Goal: Information Seeking & Learning: Learn about a topic

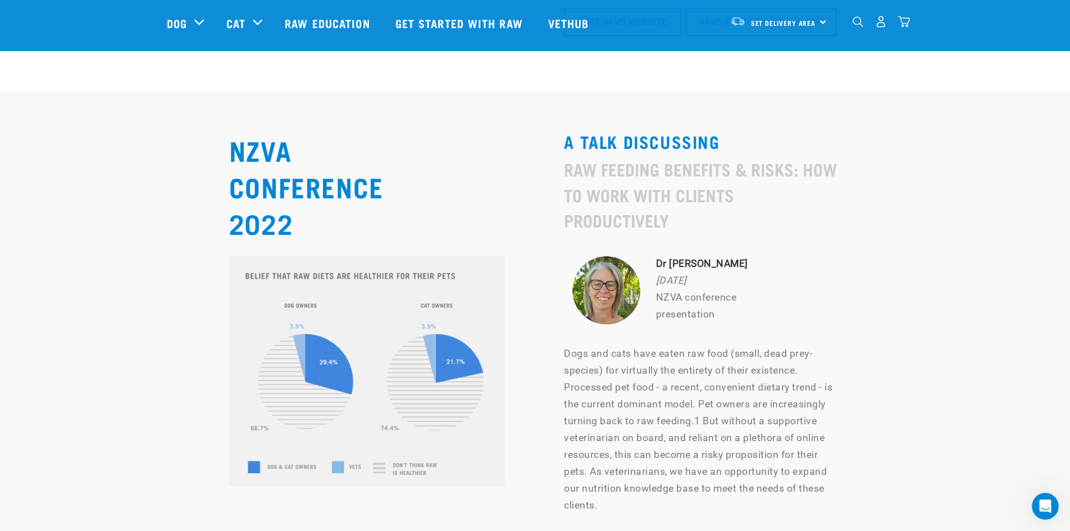
scroll to position [4869, 0]
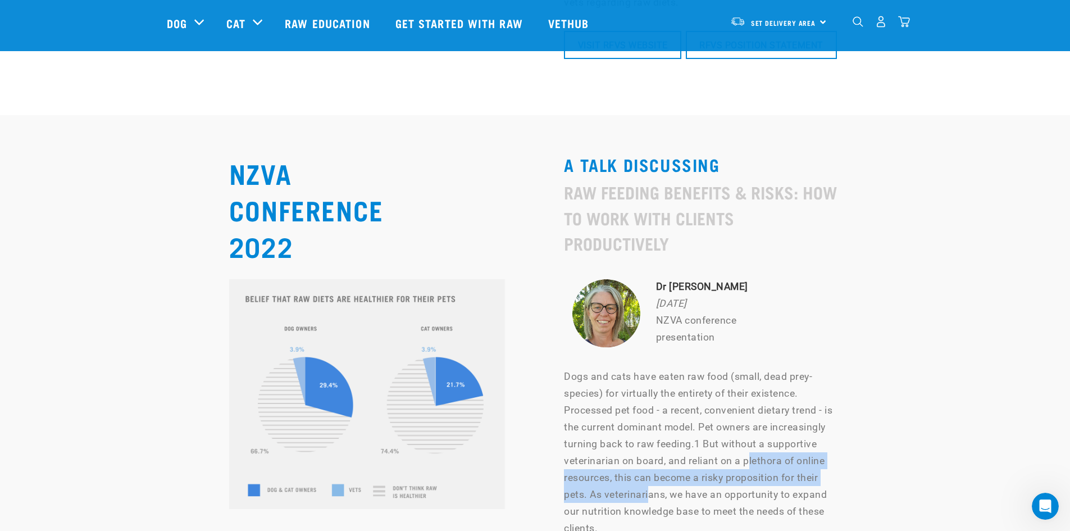
drag, startPoint x: 749, startPoint y: 349, endPoint x: 648, endPoint y: 384, distance: 106.9
click at [648, 384] on p "Dogs and cats have eaten raw food (small, dead prey-species) for virtually the …" at bounding box center [702, 452] width 277 height 169
click at [647, 384] on p "Dogs and cats have eaten raw food (small, dead prey-species) for virtually the …" at bounding box center [702, 452] width 277 height 169
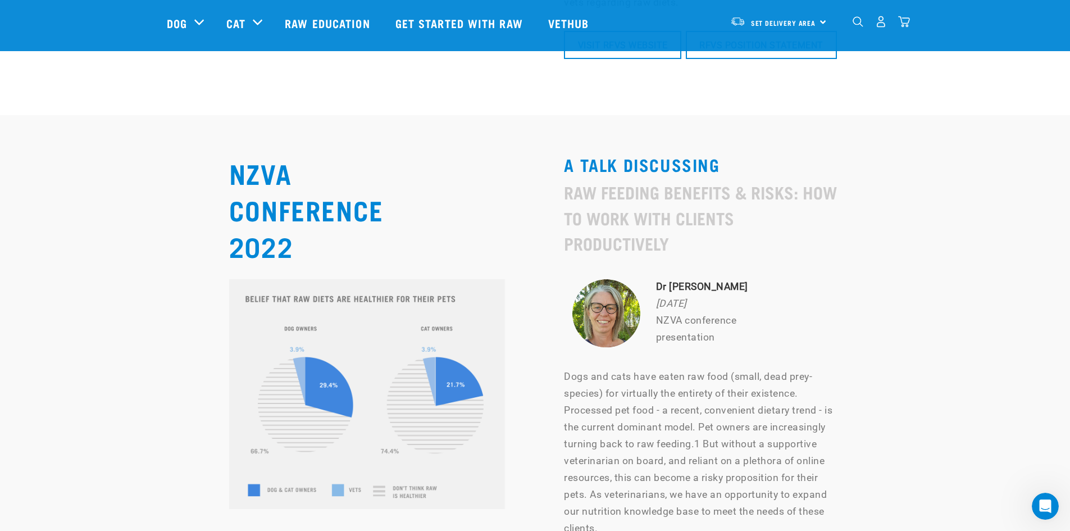
scroll to position [4962, 0]
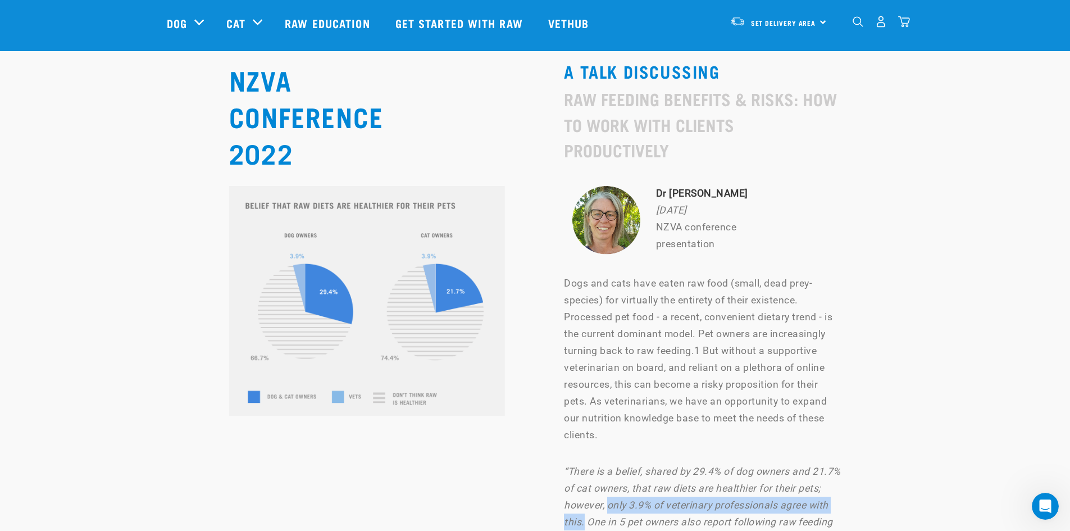
drag, startPoint x: 633, startPoint y: 394, endPoint x: 606, endPoint y: 417, distance: 34.7
click at [606, 463] on p "“There is a belief, shared by 29.4% of dog owners and 21.7% of cat owners, that…" at bounding box center [702, 522] width 277 height 118
click at [609, 185] on img at bounding box center [607, 220] width 70 height 70
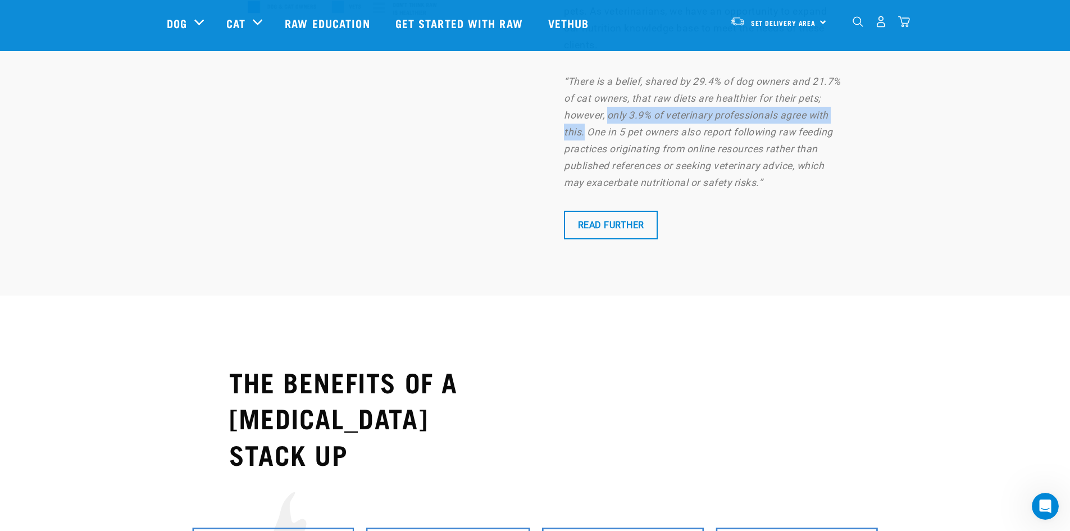
scroll to position [5243, 0]
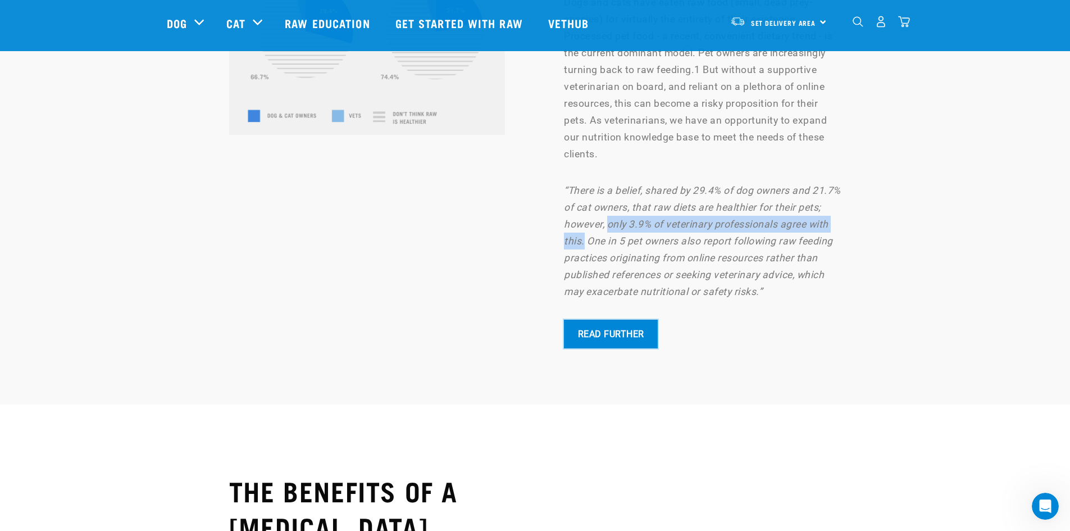
click at [612, 320] on link "Read Further" at bounding box center [611, 334] width 94 height 28
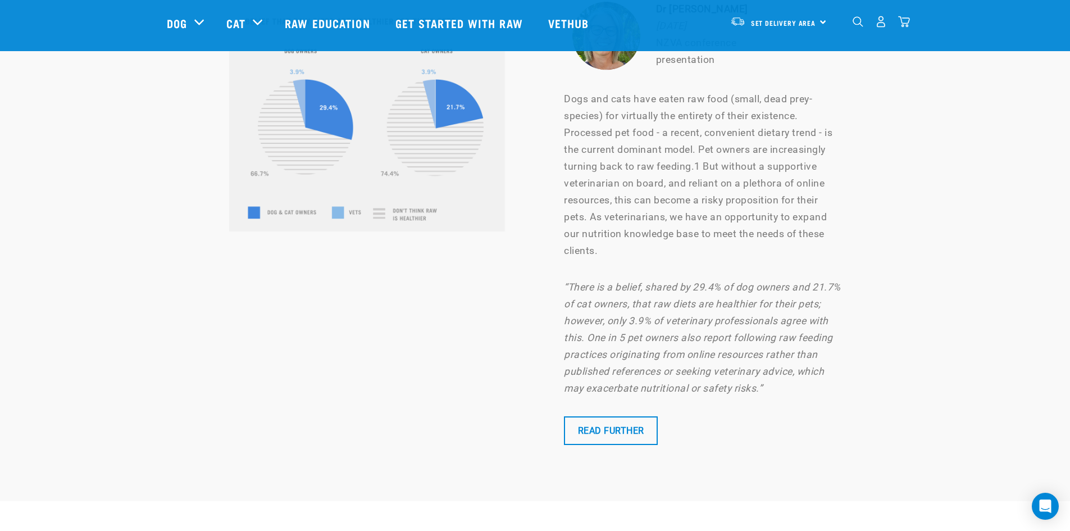
scroll to position [4951, 0]
